Goal: Task Accomplishment & Management: Use online tool/utility

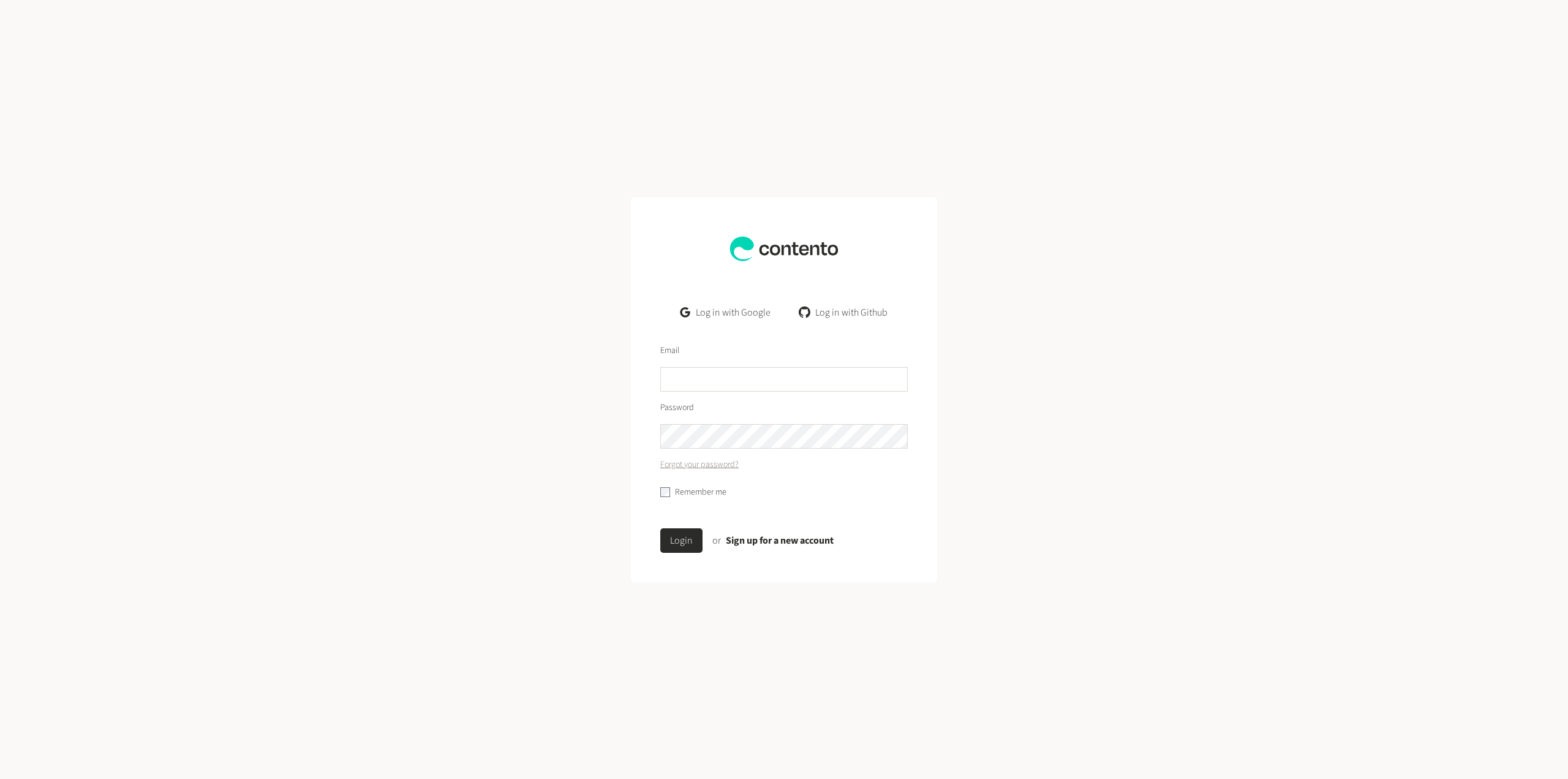
click at [735, 313] on link "Log in with Google" at bounding box center [725, 313] width 110 height 25
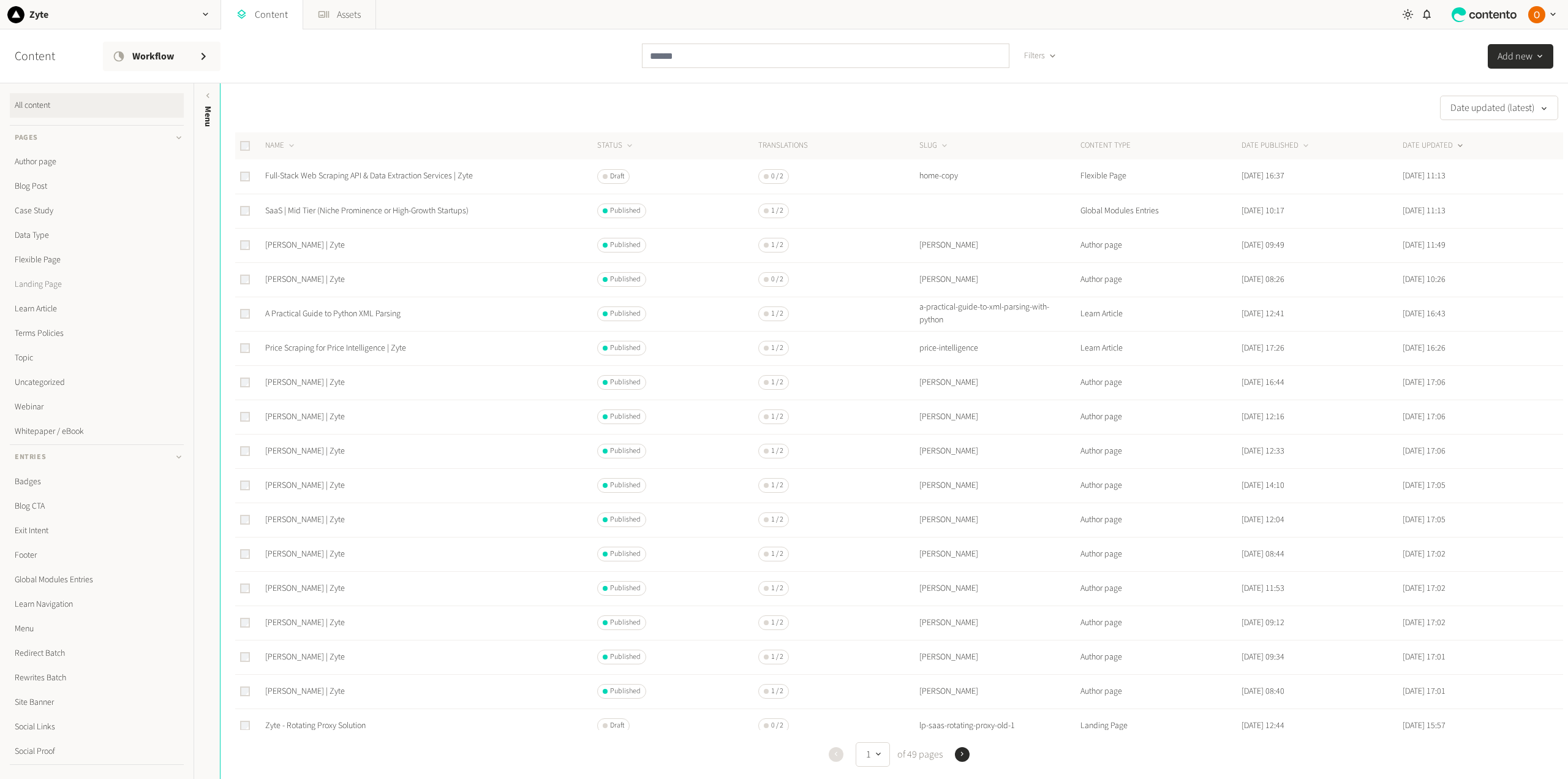
click at [45, 287] on link "Landing Page" at bounding box center [97, 285] width 174 height 25
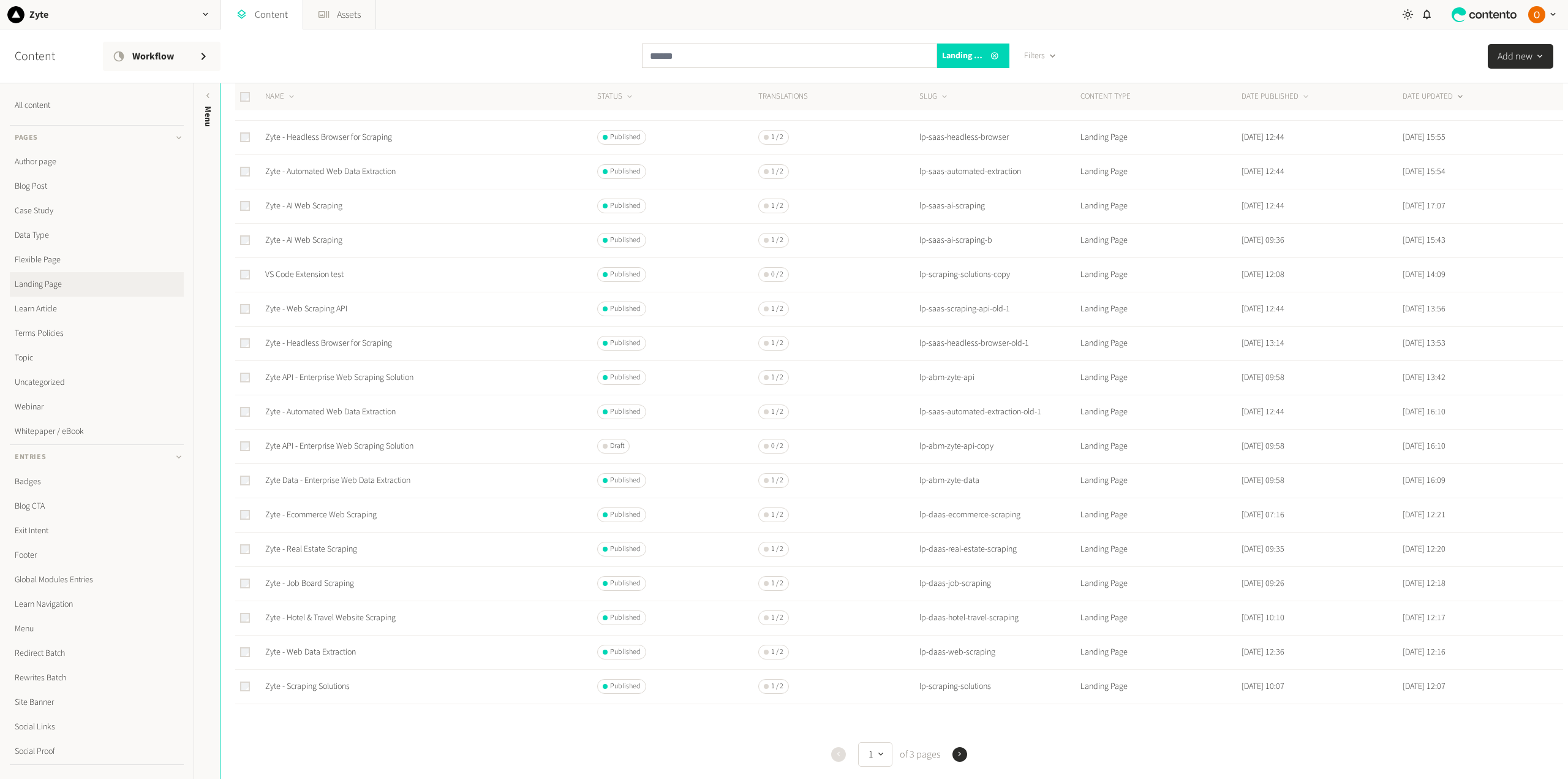
scroll to position [184, 0]
click at [335, 610] on link "Zyte - Web Data Extraction" at bounding box center [310, 610] width 90 height 12
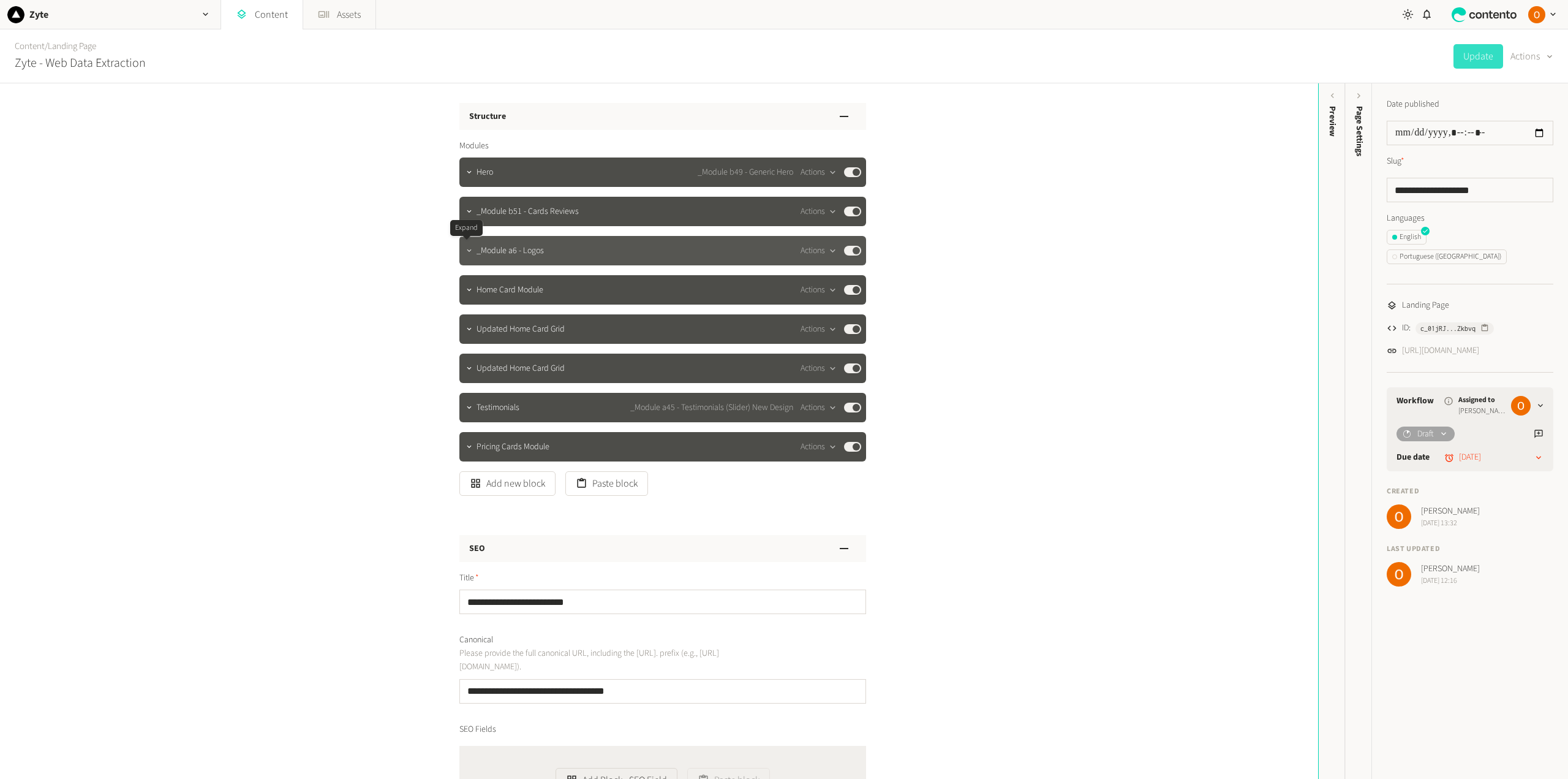
click at [465, 252] on icon "button" at bounding box center [469, 251] width 8 height 8
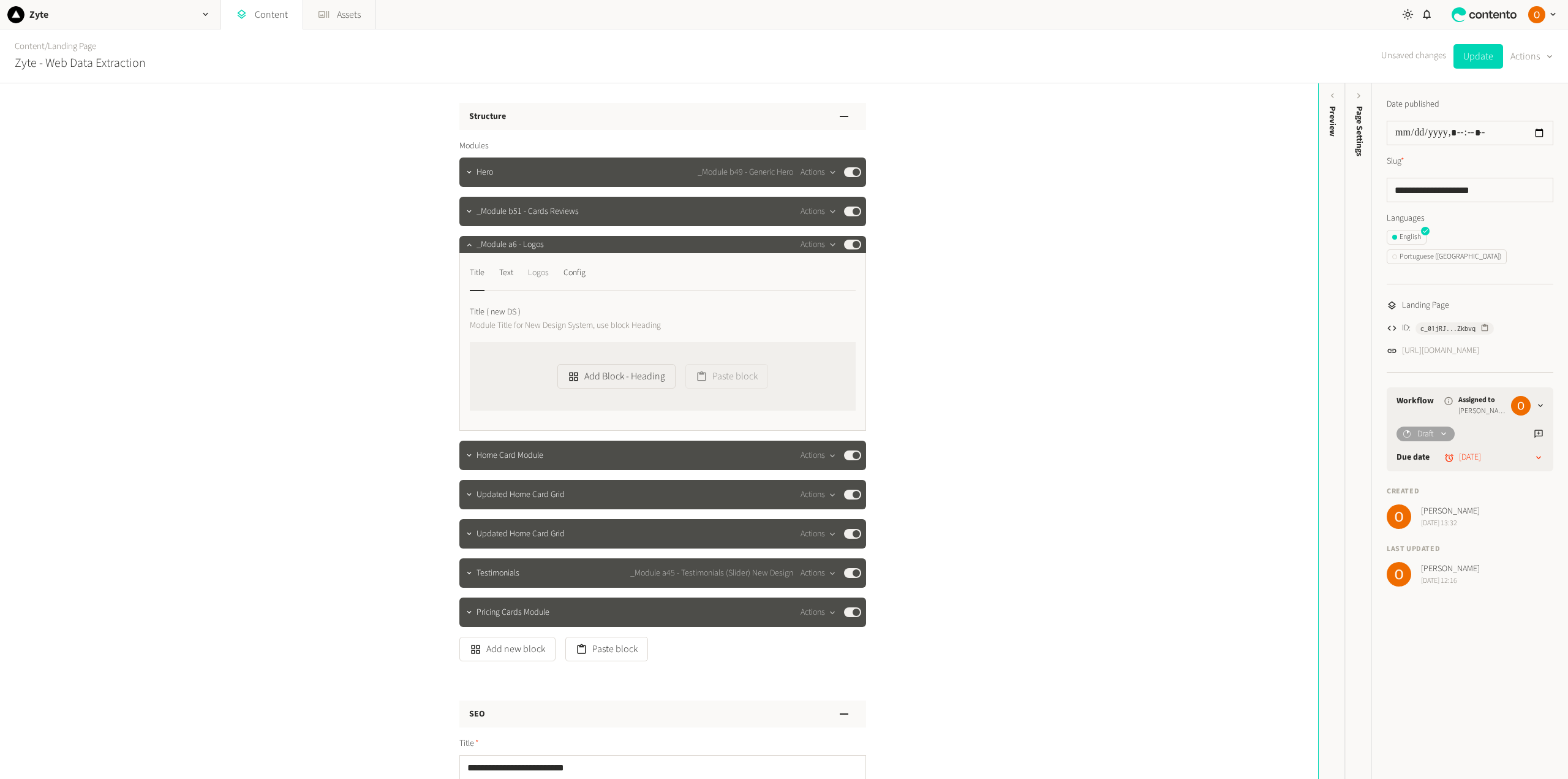
click at [532, 275] on div "Logos" at bounding box center [538, 273] width 21 height 20
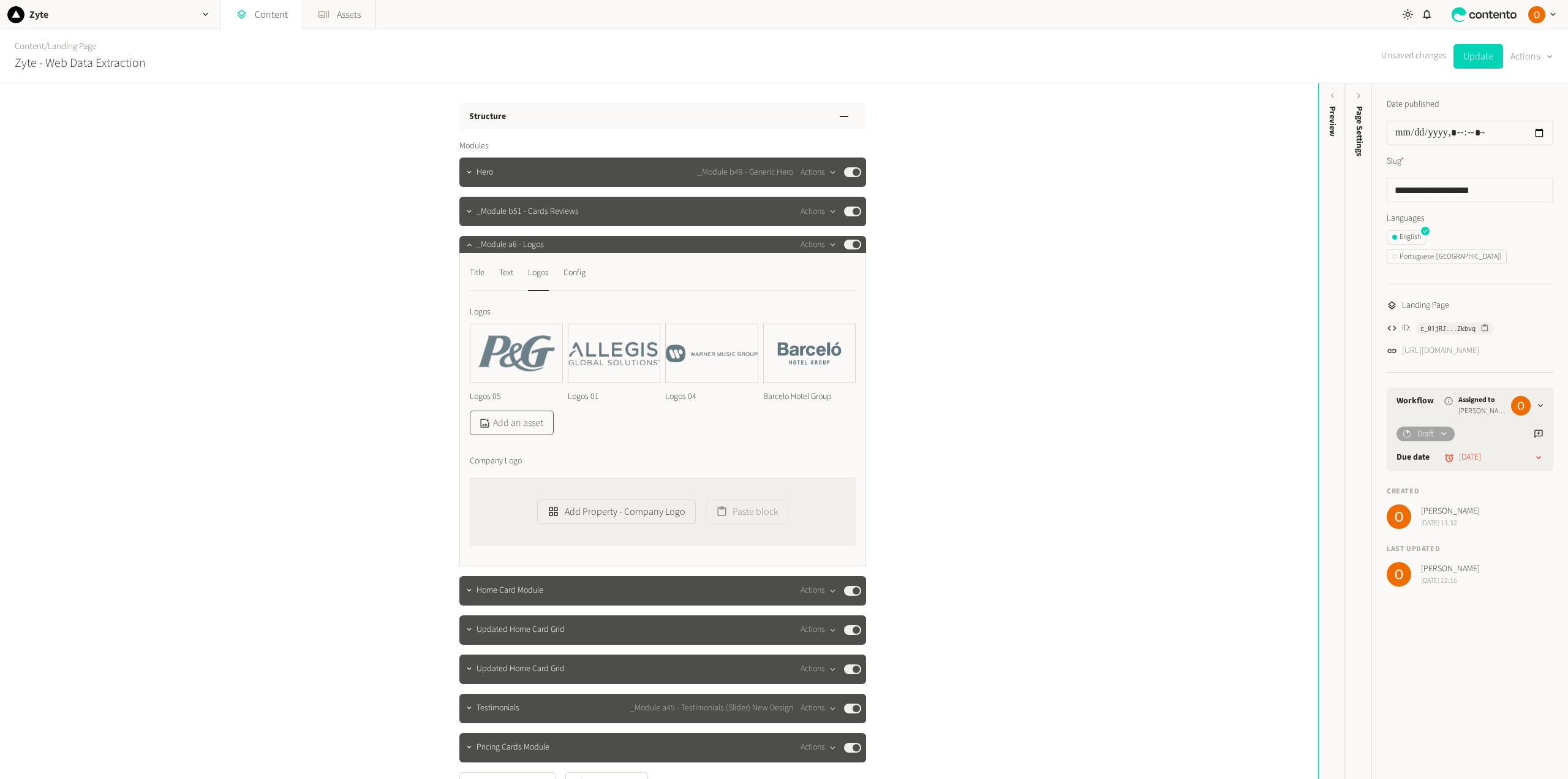
click at [520, 420] on button "Add an asset" at bounding box center [511, 423] width 84 height 25
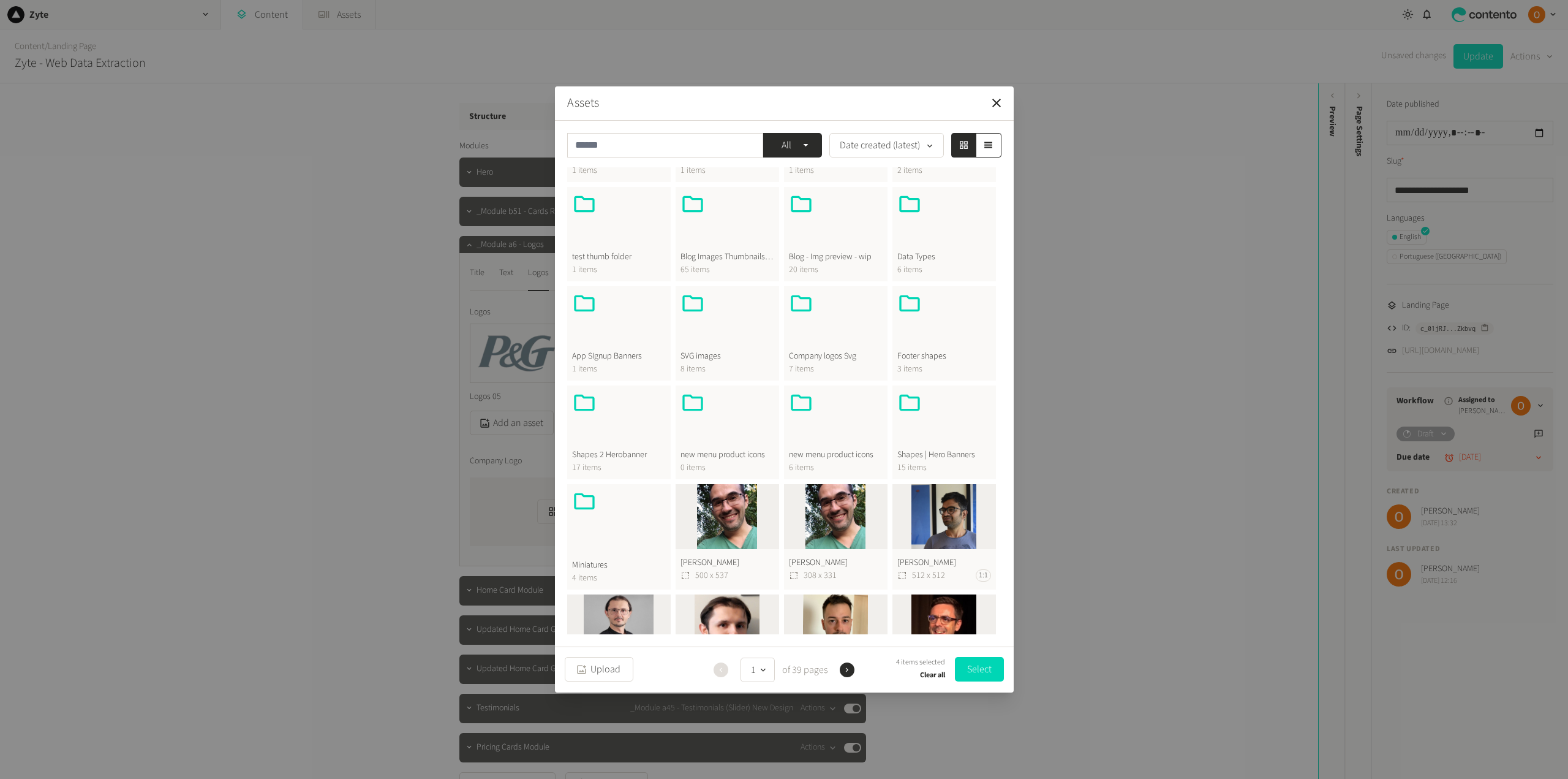
scroll to position [123, 0]
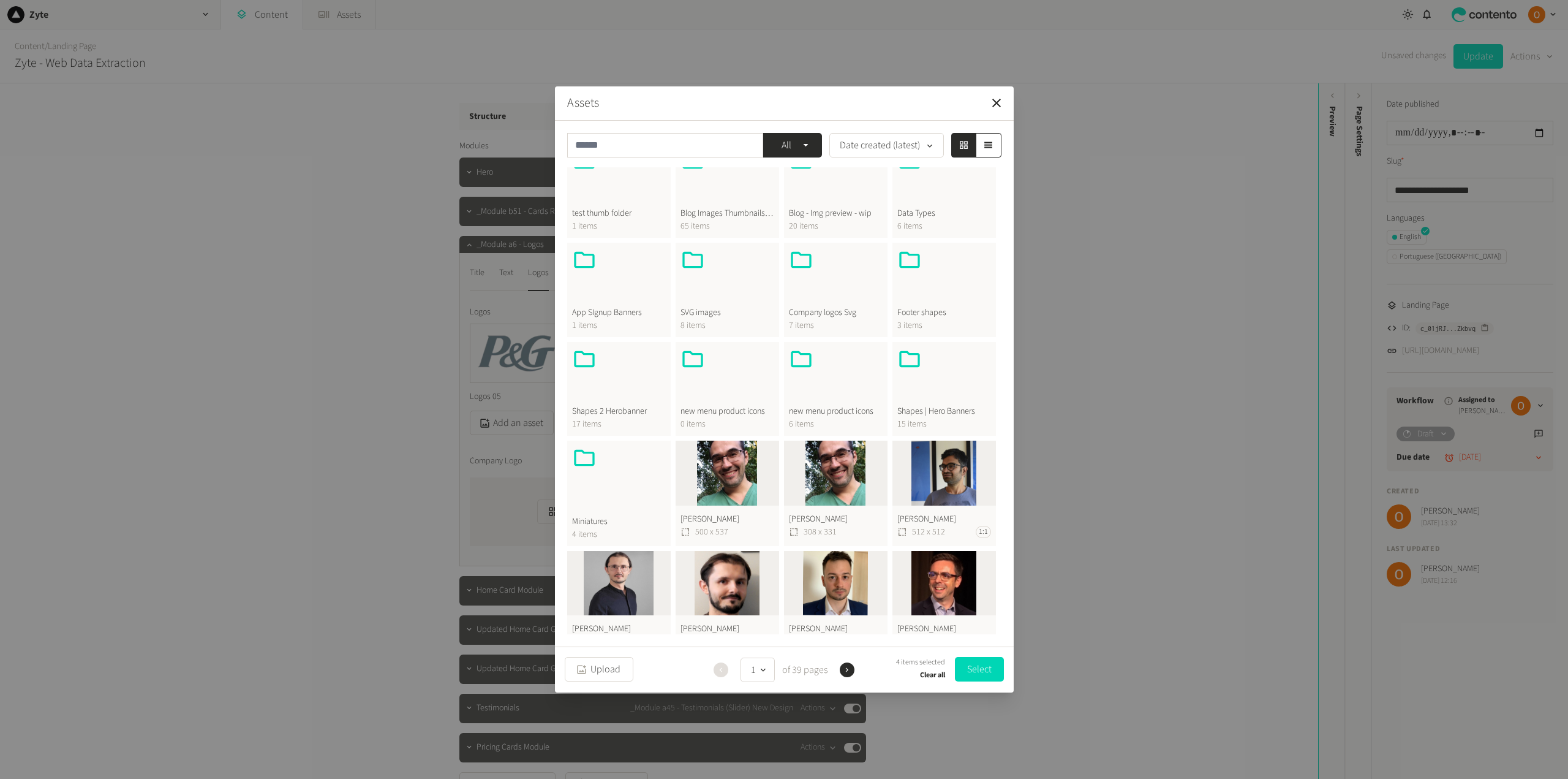
click at [731, 294] on div at bounding box center [727, 277] width 94 height 59
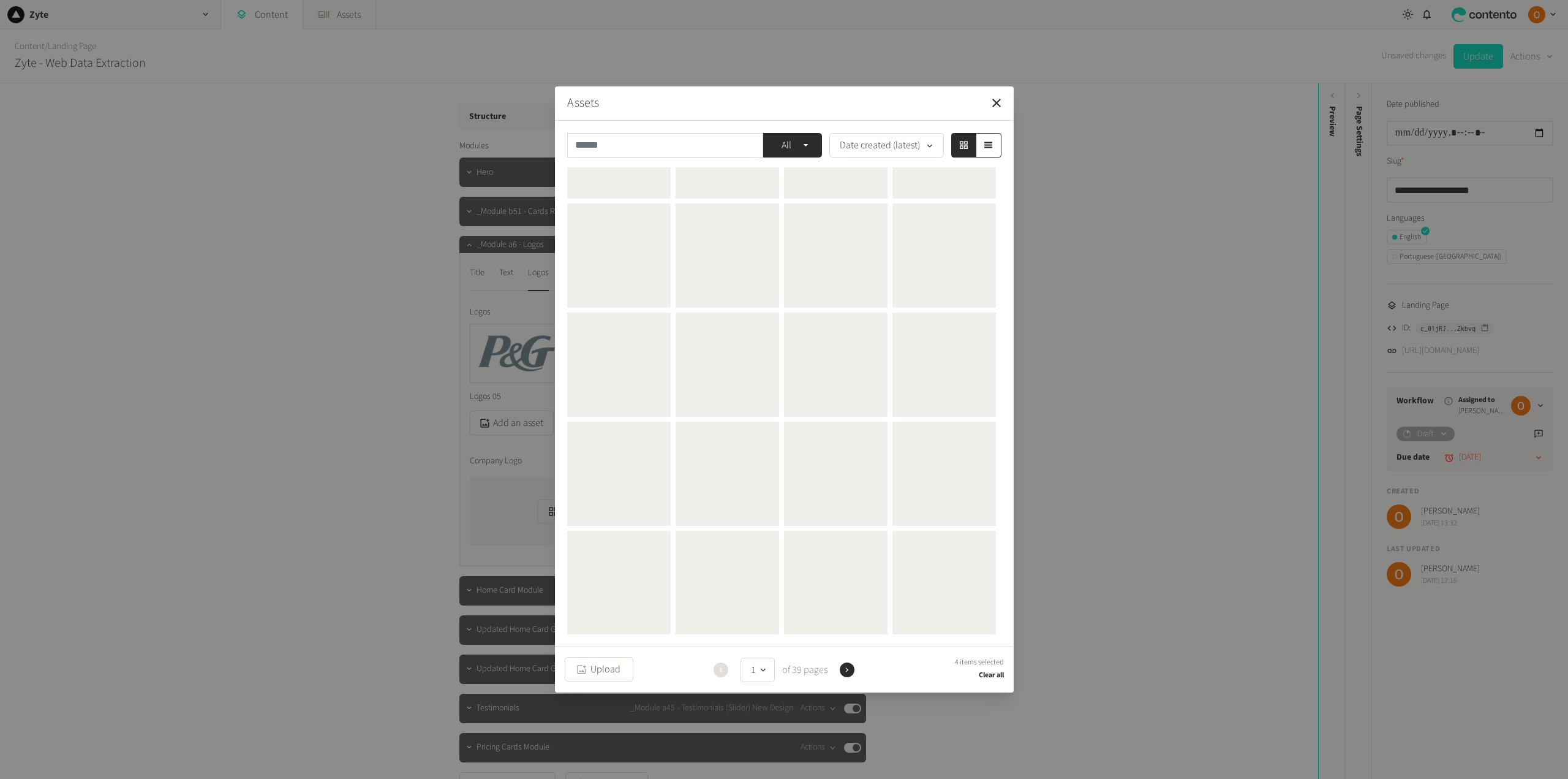
scroll to position [0, 0]
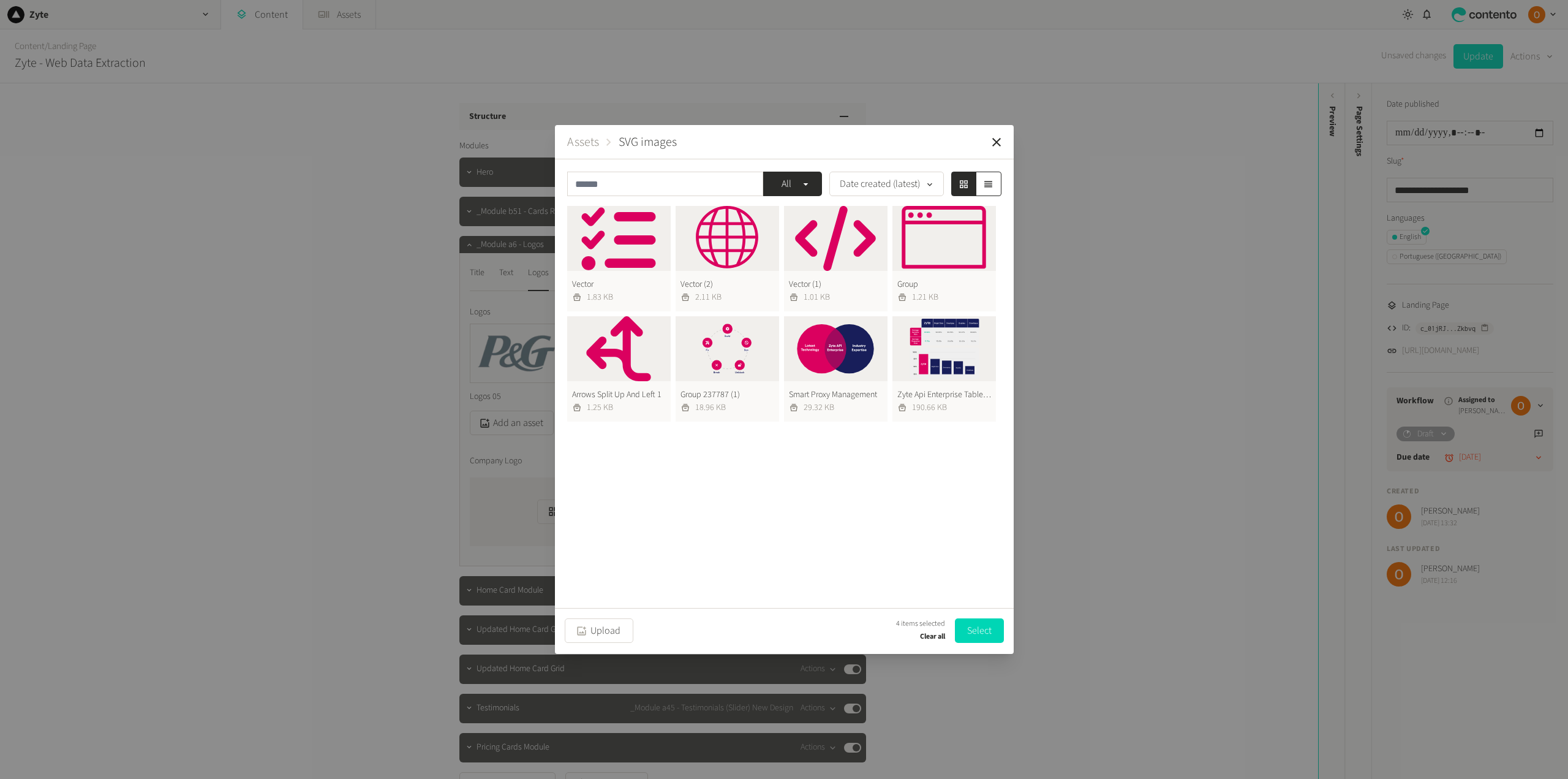
click at [590, 141] on button "Assets" at bounding box center [583, 142] width 32 height 18
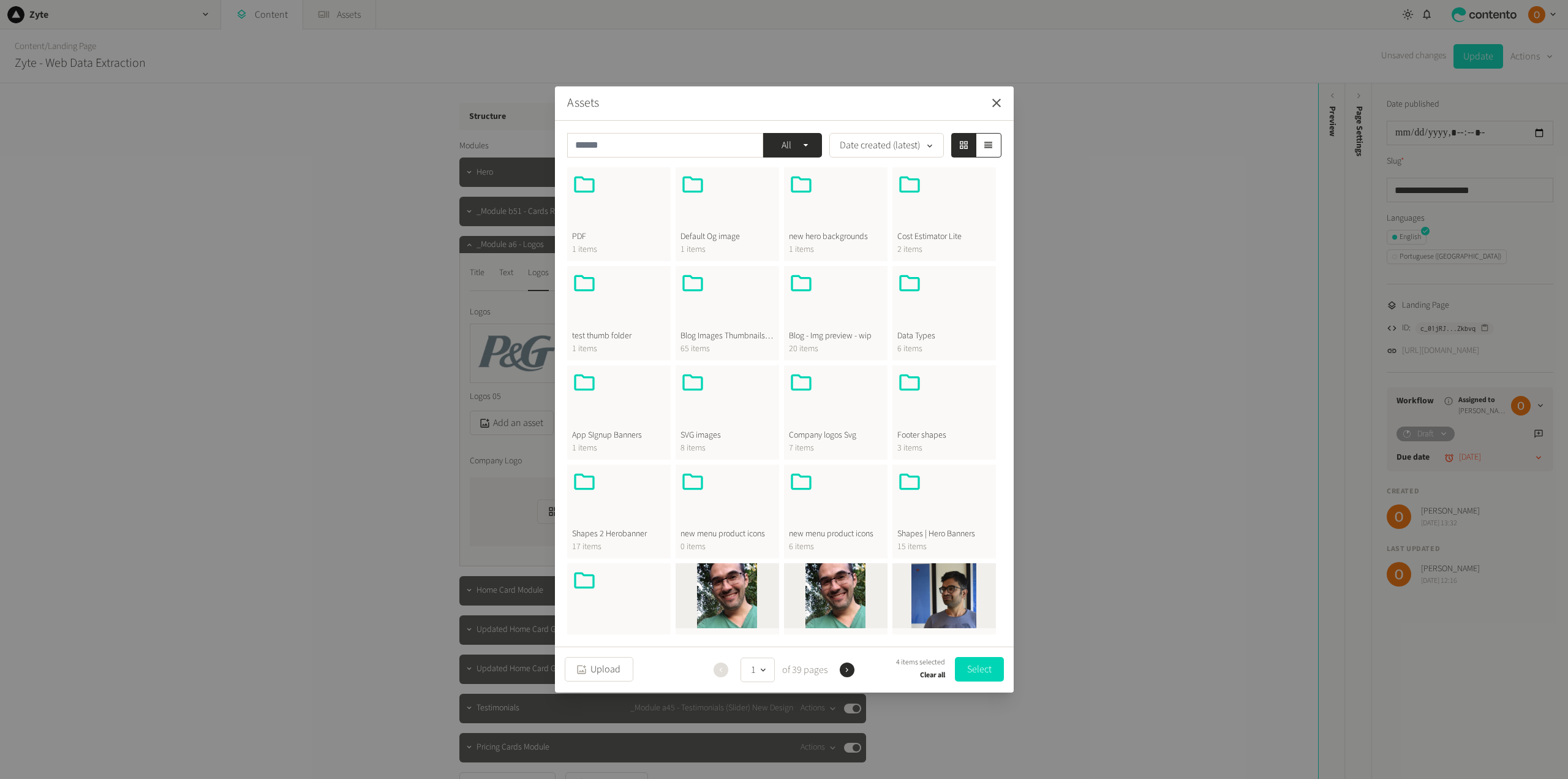
click at [997, 98] on icon "button" at bounding box center [997, 103] width 15 height 15
